Goal: Task Accomplishment & Management: Complete application form

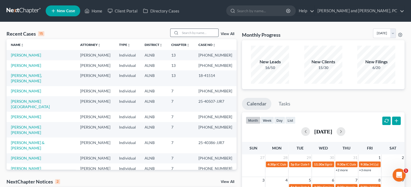
click at [191, 36] on input "search" at bounding box center [199, 33] width 38 height 8
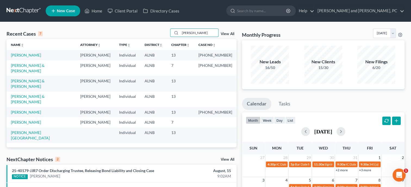
type input "smith"
click at [68, 10] on span "New Case" at bounding box center [66, 11] width 18 height 4
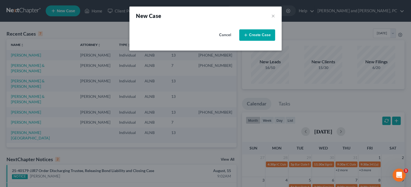
select select "1"
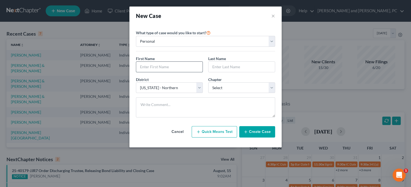
click at [163, 64] on input "text" at bounding box center [169, 67] width 66 height 10
type input "Diana"
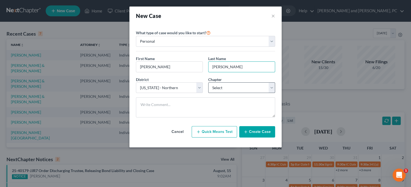
type input "Smith"
select select "0"
click option "7" at bounding box center [0, 0] width 0 height 0
click at [252, 134] on button "Create Case" at bounding box center [257, 131] width 36 height 11
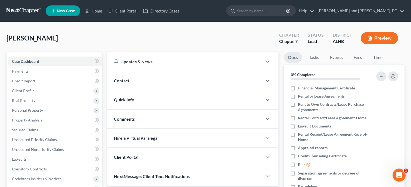
click at [192, 105] on div "Quick Info" at bounding box center [184, 99] width 155 height 19
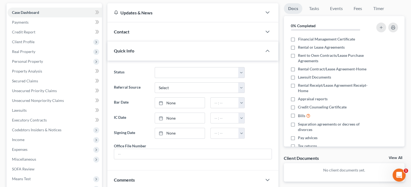
scroll to position [56, 0]
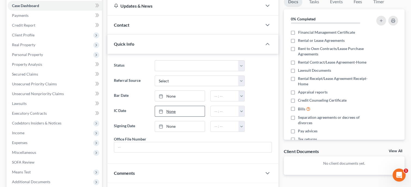
click at [186, 112] on link "None" at bounding box center [180, 111] width 50 height 10
type input "8/15/2025"
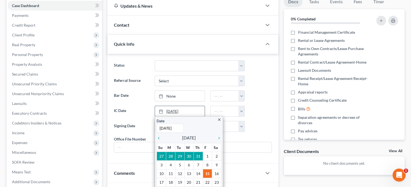
scroll to position [84, 0]
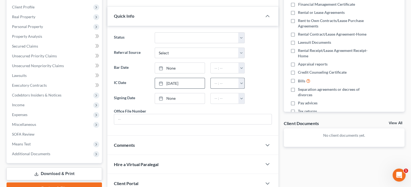
click at [244, 83] on button "button" at bounding box center [241, 83] width 6 height 10
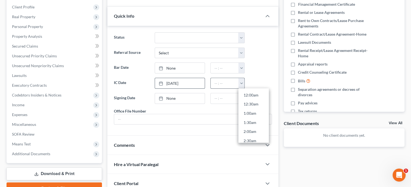
scroll to position [184, 0]
click at [244, 102] on link "10:30am" at bounding box center [253, 103] width 30 height 9
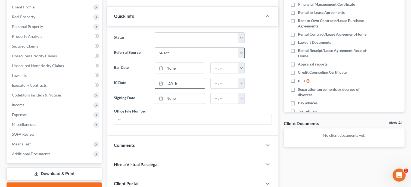
type input "10:30am"
select select "6"
click option "Other (specify)" at bounding box center [0, 0] width 0 height 0
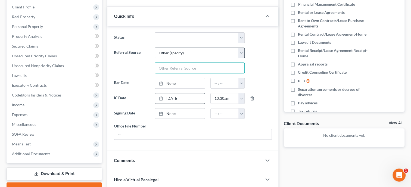
click at [174, 63] on input "text" at bounding box center [199, 68] width 89 height 10
type input "Friend of John's Family"
click at [275, 113] on div "Status Discharged Discharged & Reported Discharge Litigation Dismissal Notice D…" at bounding box center [192, 88] width 171 height 125
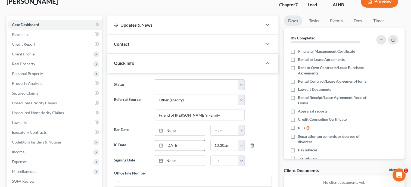
scroll to position [28, 0]
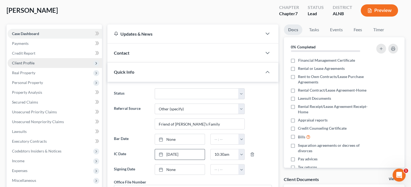
click at [24, 63] on span "Client Profile" at bounding box center [23, 63] width 23 height 5
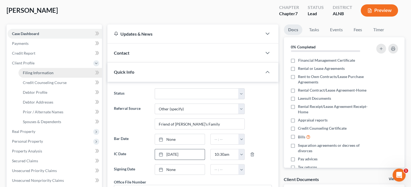
click at [27, 74] on span "Filing Information" at bounding box center [38, 72] width 31 height 5
select select "1"
select select "0"
select select "1"
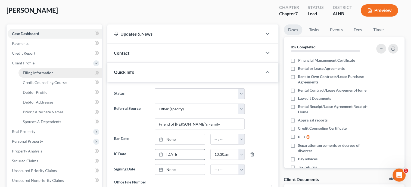
select select "0"
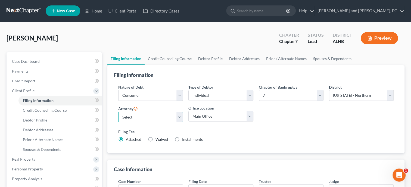
click at [118, 112] on select "Select John W. Jennings, Jr. - ALNB Christopher Messer - ALNB Christopher Messe…" at bounding box center [150, 117] width 65 height 11
select select "0"
click option "John W. Jennings, Jr. - ALNB" at bounding box center [0, 0] width 0 height 0
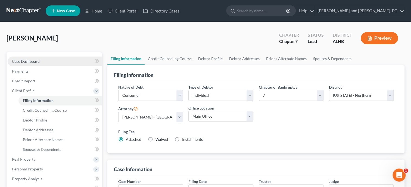
click at [29, 61] on span "Case Dashboard" at bounding box center [26, 61] width 28 height 5
select select "10"
select select "6"
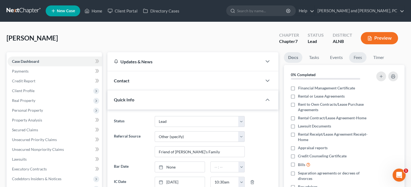
click at [355, 58] on link "Fees" at bounding box center [357, 57] width 17 height 11
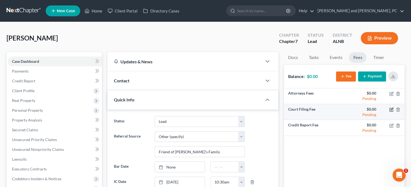
click at [393, 110] on icon "button" at bounding box center [391, 109] width 3 height 3
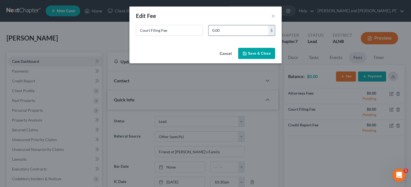
click at [228, 30] on input "0.00" at bounding box center [239, 30] width 60 height 10
type input "338.00"
click at [248, 53] on button "Save & Close" at bounding box center [256, 53] width 37 height 11
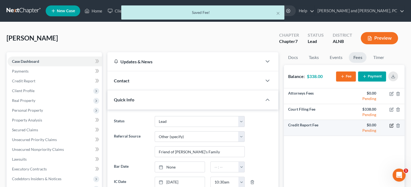
click at [390, 127] on icon "button" at bounding box center [391, 125] width 4 height 4
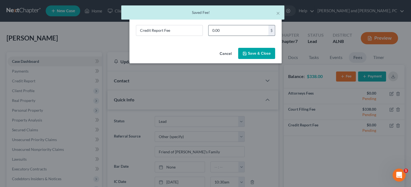
click at [234, 29] on input "0.00" at bounding box center [239, 30] width 60 height 10
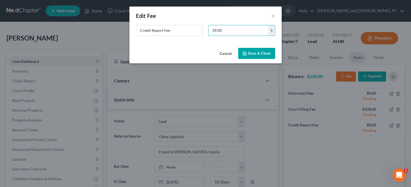
type input "39.00"
click at [262, 56] on button "Save & Close" at bounding box center [256, 53] width 37 height 11
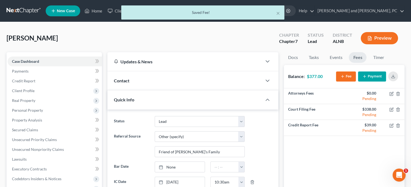
click at [346, 76] on button "Fee" at bounding box center [346, 77] width 20 height 10
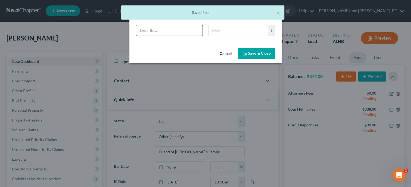
click at [179, 32] on input "text" at bounding box center [169, 30] width 66 height 10
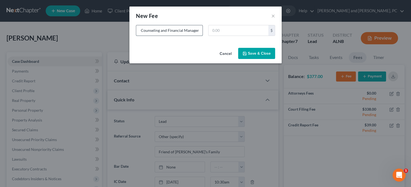
scroll to position [0, 17]
type input "Credit Counseling and Financial Management"
click at [227, 29] on input "text" at bounding box center [239, 30] width 60 height 10
type input "50.00"
click at [243, 50] on button "Save & Close" at bounding box center [256, 53] width 37 height 11
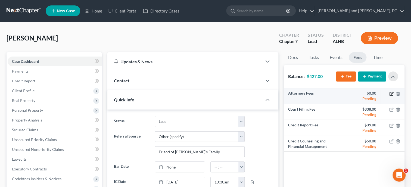
click at [391, 94] on icon "button" at bounding box center [392, 93] width 2 height 2
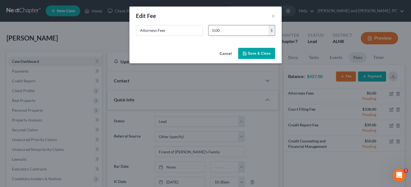
click at [219, 26] on input "0.00" at bounding box center [239, 30] width 60 height 10
type input "1,311.00"
click at [247, 54] on icon "button" at bounding box center [245, 53] width 4 height 4
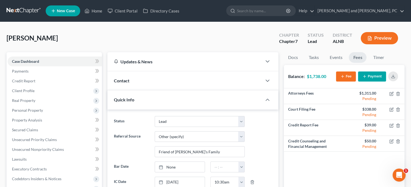
click at [371, 74] on button "Payment" at bounding box center [372, 77] width 28 height 10
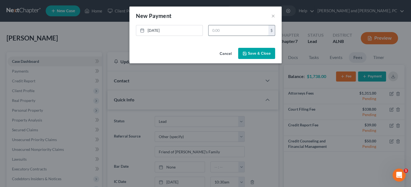
click at [229, 32] on input "text" at bounding box center [239, 30] width 60 height 10
type input "900.00"
click at [247, 54] on icon "button" at bounding box center [245, 53] width 4 height 4
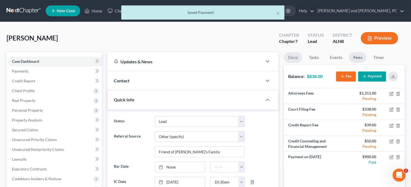
click at [293, 59] on link "Docs" at bounding box center [293, 57] width 18 height 11
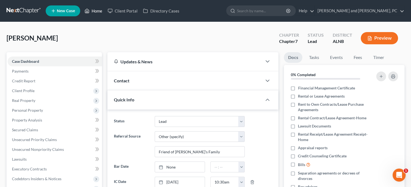
click at [102, 10] on link "Home" at bounding box center [93, 11] width 23 height 10
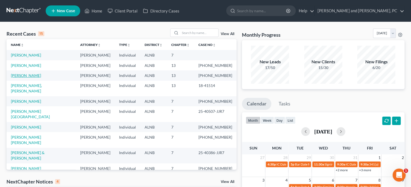
click at [39, 76] on link "Henderson, Chandra" at bounding box center [26, 75] width 30 height 5
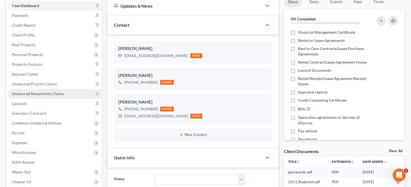
scroll to position [27, 0]
click at [40, 92] on span "Unsecured Nonpriority Claims" at bounding box center [38, 93] width 52 height 5
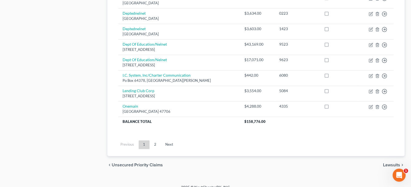
scroll to position [441, 0]
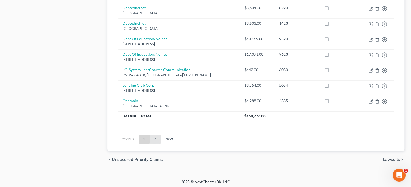
click at [155, 139] on link "2" at bounding box center [155, 139] width 11 height 9
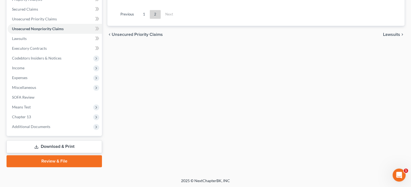
scroll to position [0, 0]
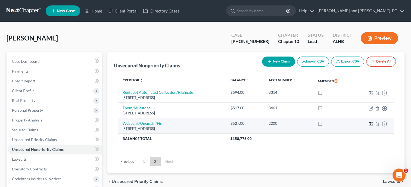
click at [370, 123] on icon "button" at bounding box center [371, 124] width 4 height 4
select select "9"
select select "2"
select select "0"
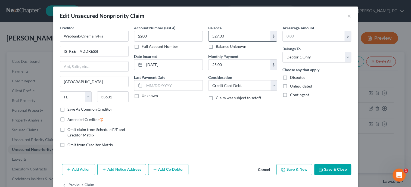
click at [233, 36] on input "527.00" at bounding box center [240, 36] width 62 height 10
type input "527.29"
click at [122, 37] on input "Webbank/Onemain/Fis" at bounding box center [94, 36] width 69 height 11
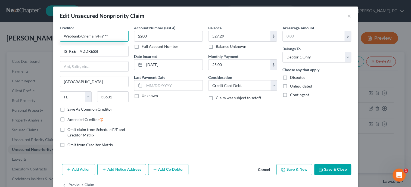
type input "Webbank/Onemain/Fis***"
click at [335, 169] on button "Save & Close" at bounding box center [332, 169] width 37 height 11
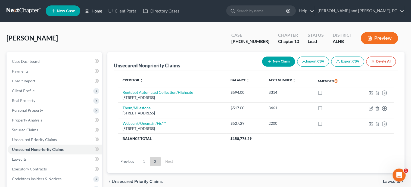
click at [102, 12] on link "Home" at bounding box center [93, 11] width 23 height 10
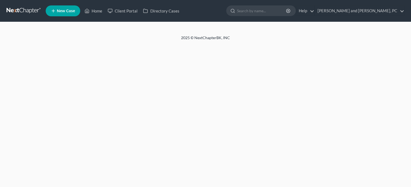
select select "10"
select select "6"
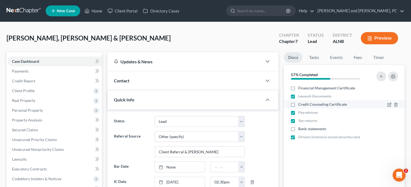
click at [298, 102] on label "Credit Counseling Certificate" at bounding box center [322, 104] width 49 height 5
click at [300, 102] on input "Credit Counseling Certificate" at bounding box center [302, 104] width 4 height 4
checkbox input "true"
click at [298, 129] on label "Bank statements" at bounding box center [312, 128] width 28 height 5
click at [300, 129] on input "Bank statements" at bounding box center [302, 128] width 4 height 4
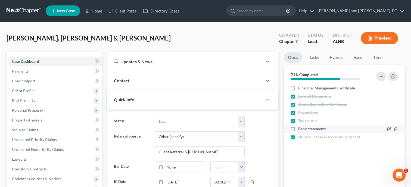
checkbox input "true"
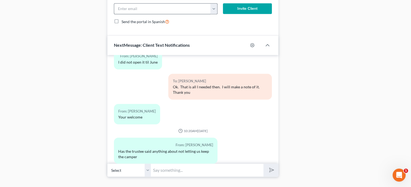
scroll to position [450, 0]
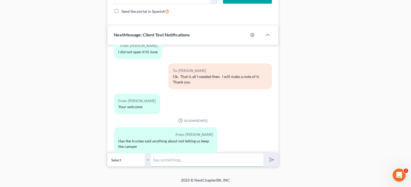
click at [169, 163] on input "text" at bounding box center [207, 159] width 113 height 13
type input "Not yet."
click at [263, 153] on button "submit" at bounding box center [270, 159] width 15 height 13
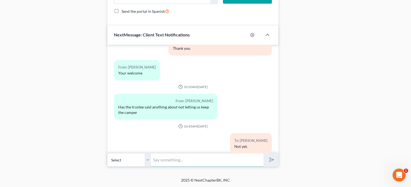
scroll to position [872, 0]
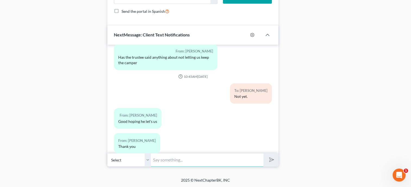
click at [187, 161] on input "text" at bounding box center [207, 159] width 113 height 13
type input "Your welcome."
click at [263, 153] on button "submit" at bounding box center [270, 159] width 15 height 13
